Goal: Transaction & Acquisition: Purchase product/service

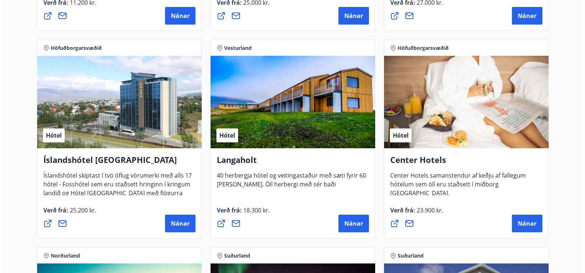
scroll to position [1579, 0]
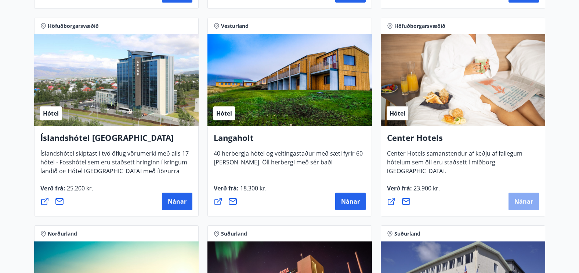
click at [527, 196] on button "Nánar" at bounding box center [524, 202] width 30 height 18
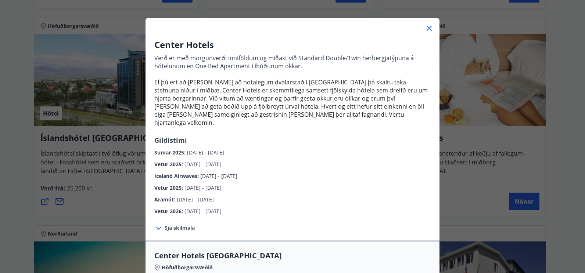
scroll to position [37, 0]
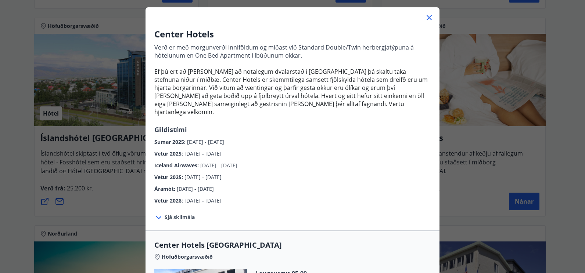
click at [171, 214] on span "Sjá skilmála" at bounding box center [180, 217] width 30 height 7
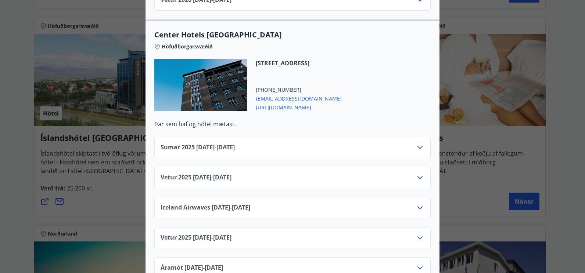
scroll to position [1212, 0]
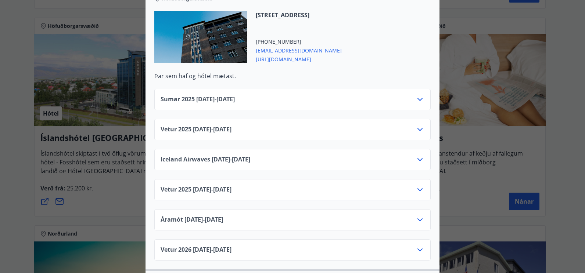
click at [419, 95] on icon at bounding box center [419, 99] width 9 height 9
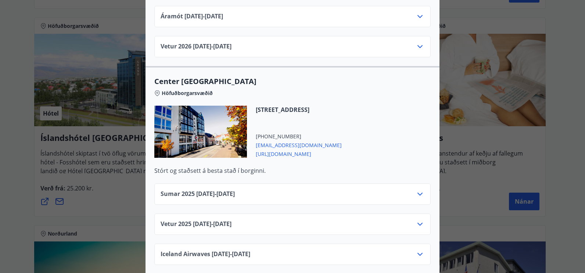
scroll to position [514, 0]
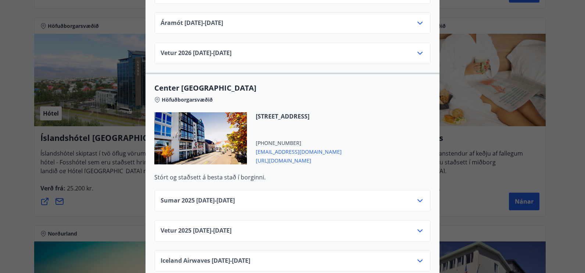
click at [418, 196] on icon at bounding box center [419, 200] width 9 height 9
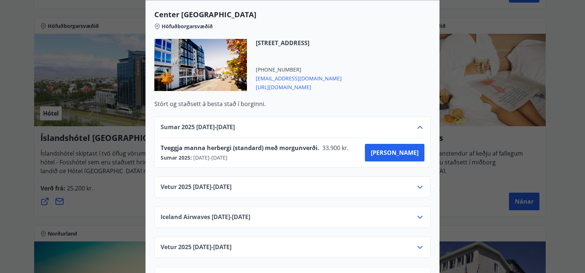
scroll to position [624, 0]
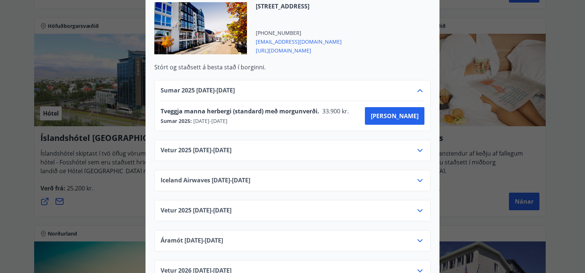
click at [417, 146] on icon at bounding box center [419, 150] width 9 height 9
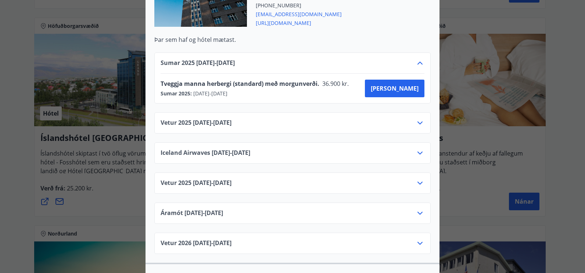
scroll to position [1285, 0]
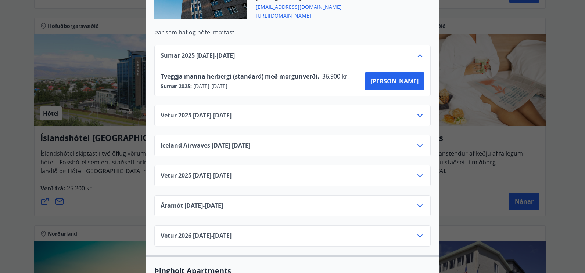
click at [417, 111] on icon at bounding box center [419, 115] width 9 height 9
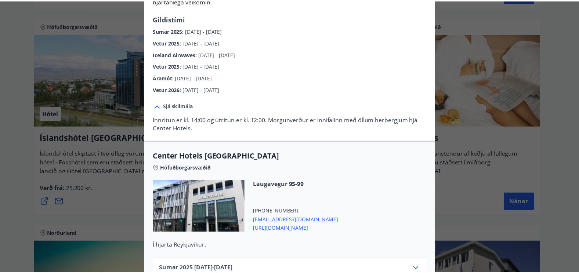
scroll to position [0, 0]
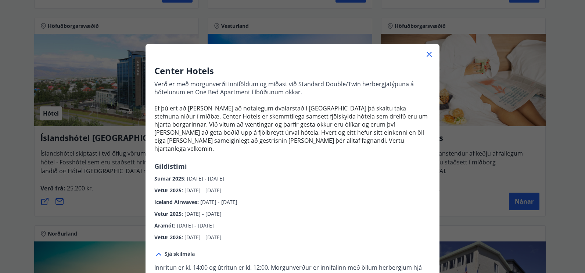
click at [427, 54] on icon at bounding box center [429, 54] width 9 height 9
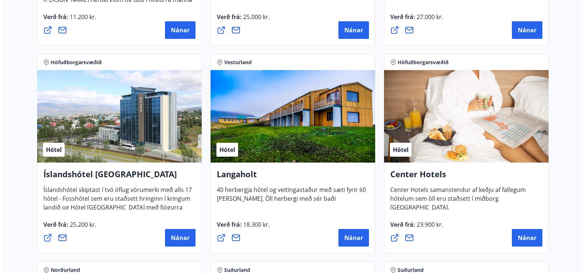
scroll to position [1542, 0]
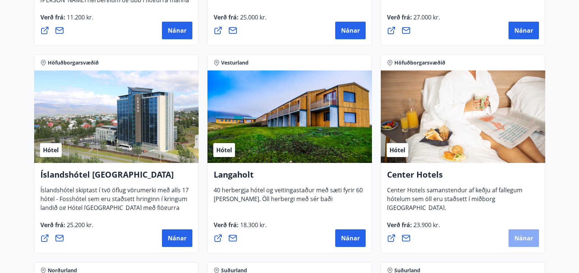
click at [527, 234] on button "Nánar" at bounding box center [524, 239] width 30 height 18
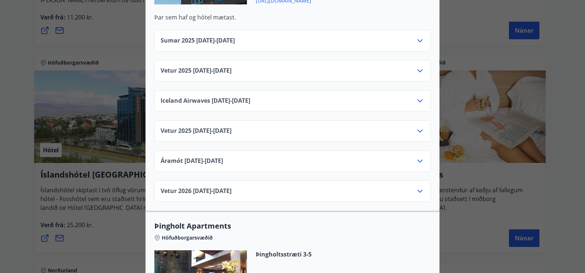
scroll to position [1102, 0]
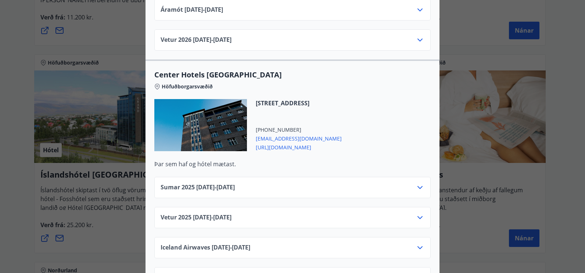
click at [416, 213] on icon at bounding box center [419, 217] width 9 height 9
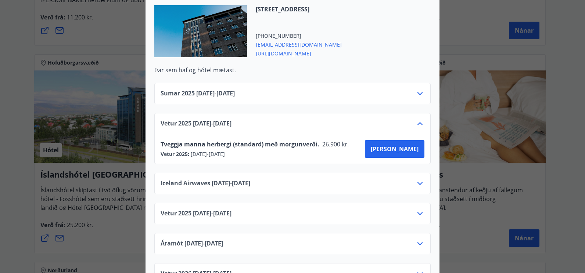
scroll to position [1212, 0]
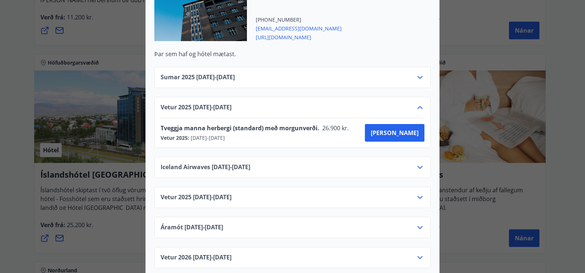
click at [417, 163] on icon at bounding box center [419, 167] width 9 height 9
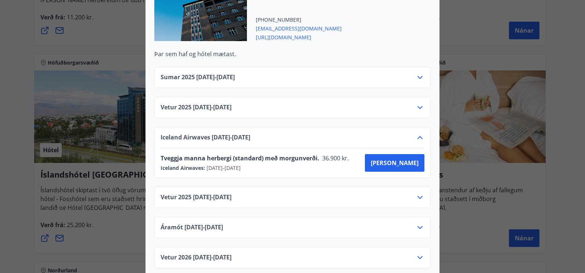
click at [416, 193] on icon at bounding box center [419, 197] width 9 height 9
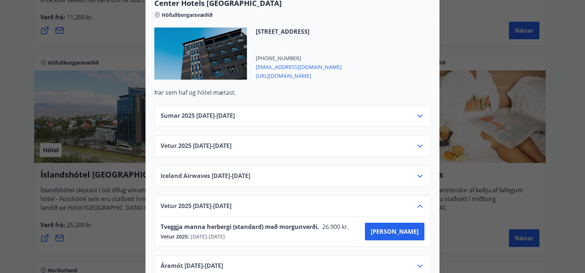
scroll to position [1175, 0]
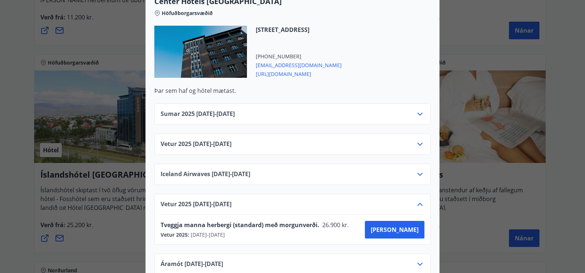
click at [418, 140] on icon at bounding box center [419, 144] width 9 height 9
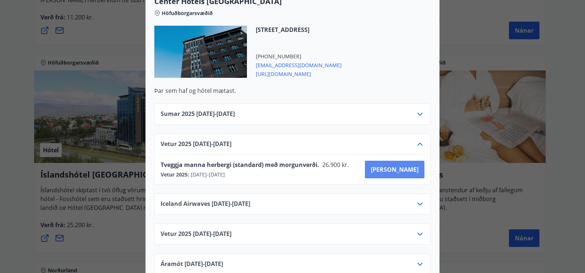
click at [402, 166] on span "[PERSON_NAME]" at bounding box center [395, 170] width 48 height 8
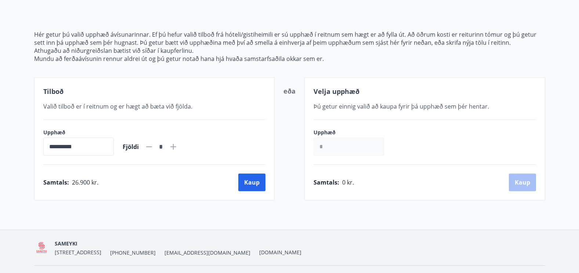
scroll to position [73, 0]
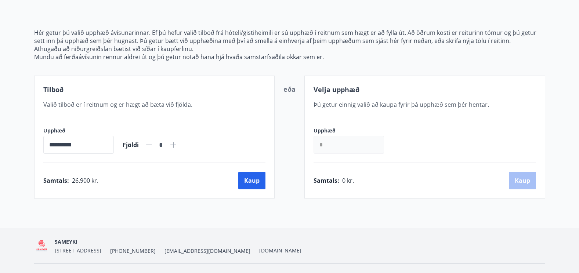
scroll to position [1, 0]
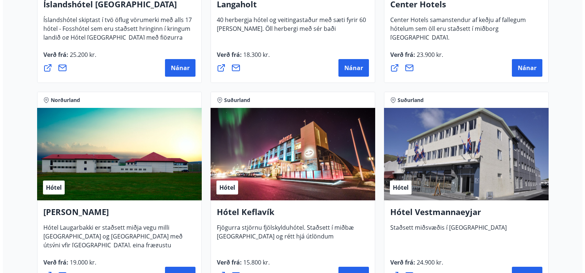
scroll to position [1616, 0]
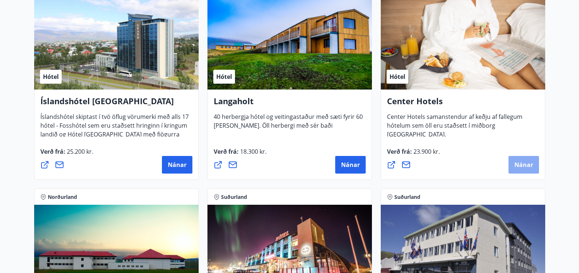
click at [531, 165] on span "Nánar" at bounding box center [523, 165] width 19 height 8
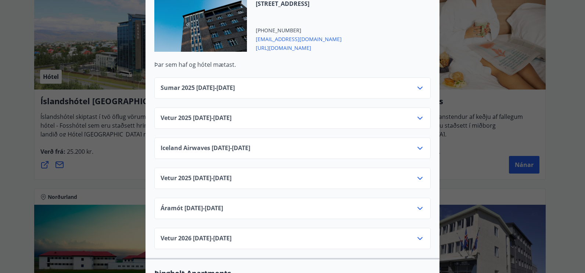
scroll to position [1212, 0]
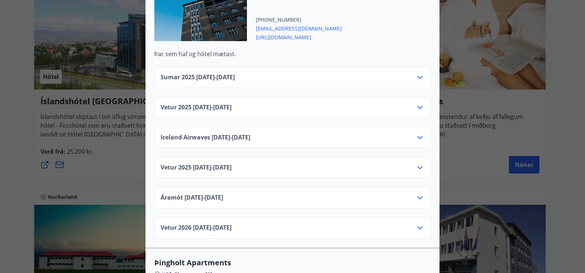
click at [418, 103] on icon at bounding box center [419, 107] width 9 height 9
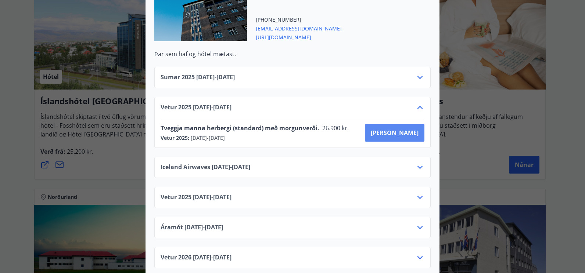
click at [406, 129] on span "[PERSON_NAME]" at bounding box center [395, 133] width 48 height 8
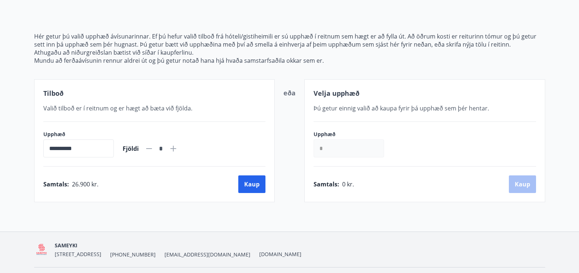
scroll to position [53, 0]
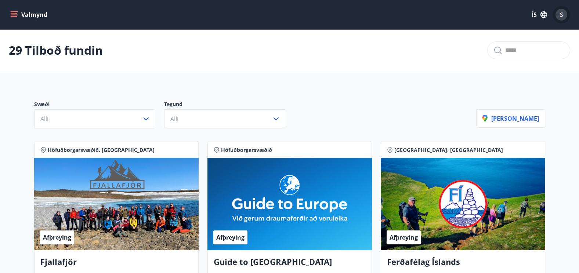
click at [560, 17] on span "S" at bounding box center [561, 15] width 3 height 8
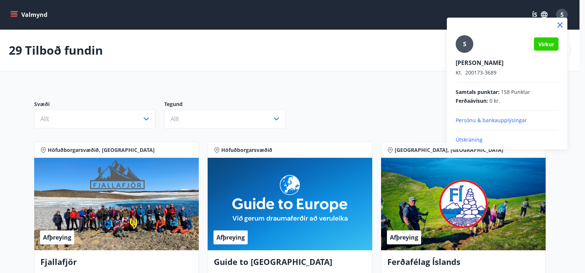
click at [473, 140] on p "Útskráning" at bounding box center [506, 139] width 103 height 7
